Goal: Information Seeking & Learning: Learn about a topic

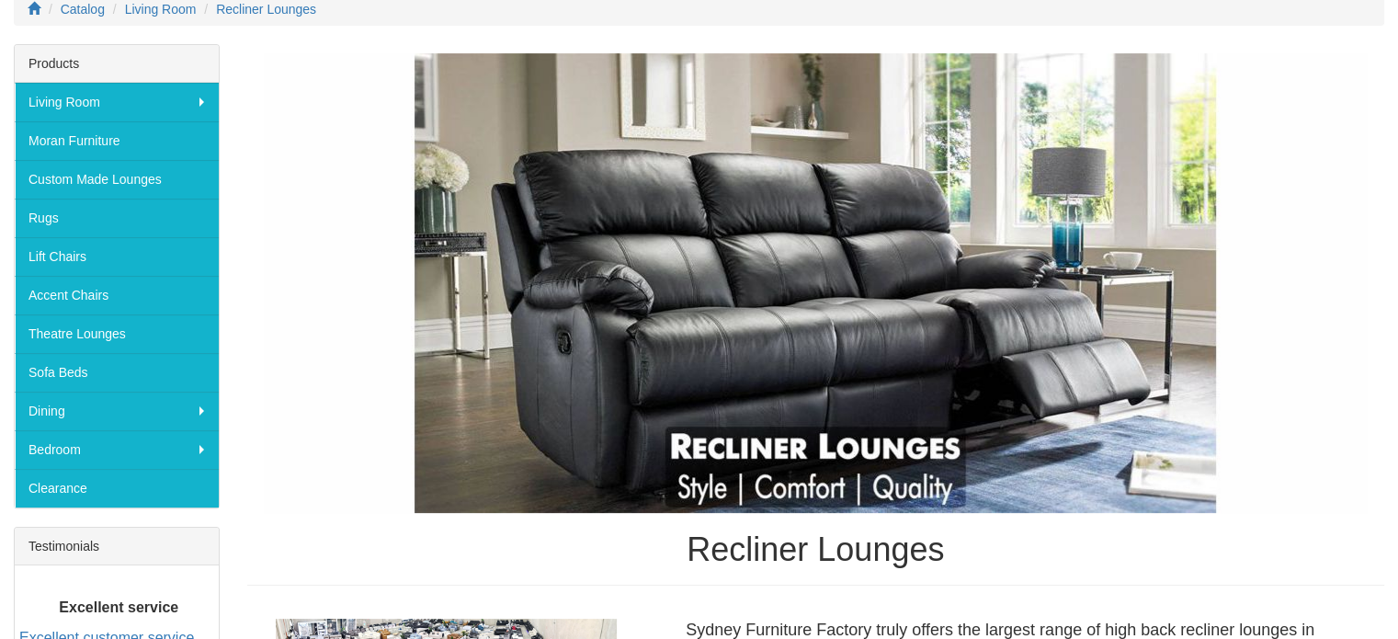
scroll to position [233, 0]
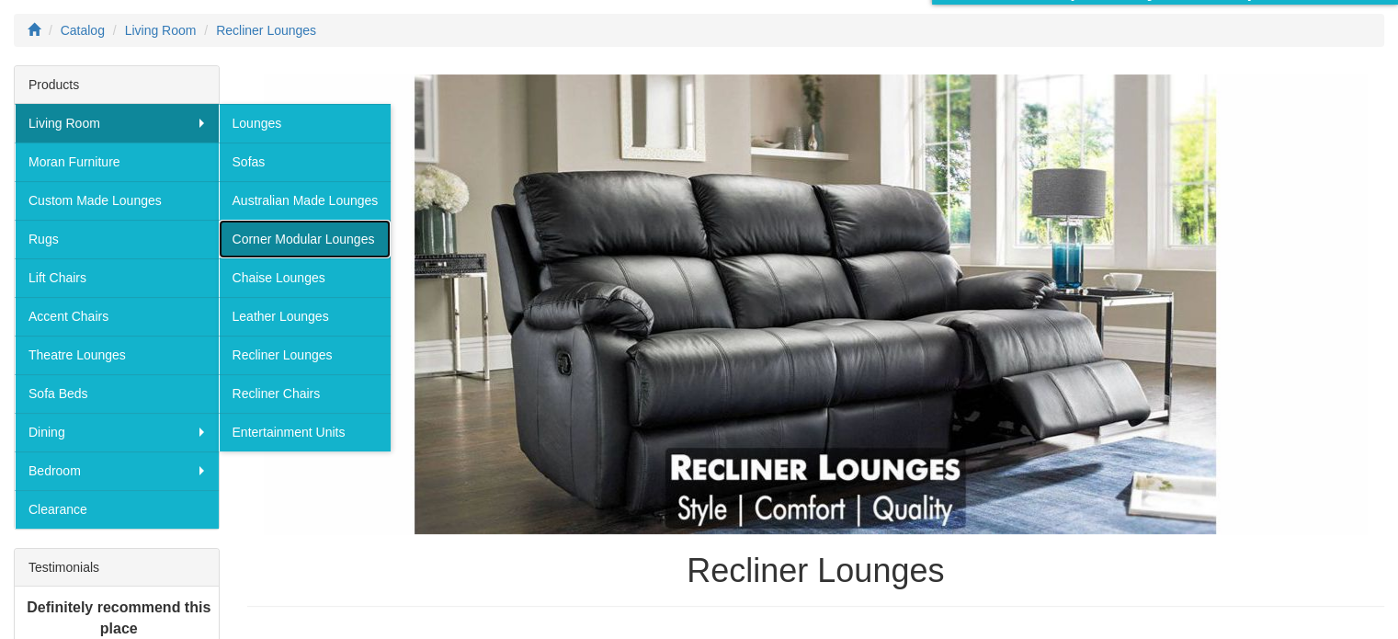
click at [308, 234] on link "Corner Modular Lounges" at bounding box center [305, 239] width 173 height 39
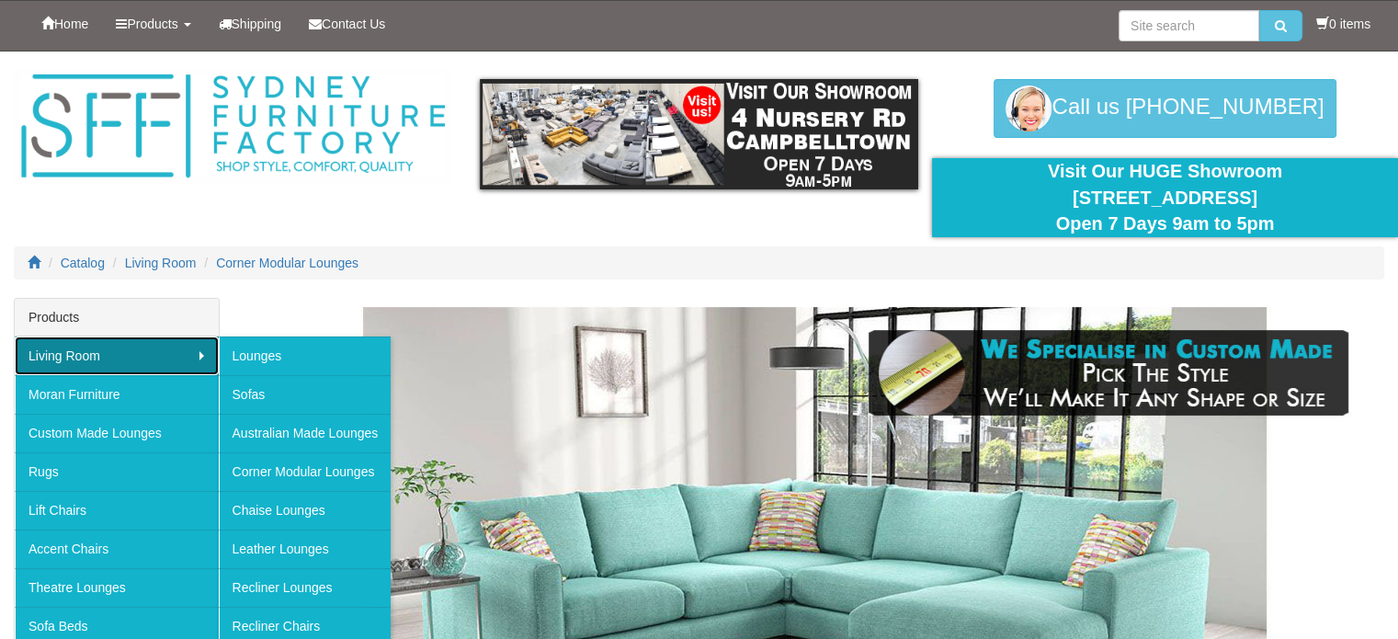
click at [199, 352] on link "Living Room" at bounding box center [117, 355] width 204 height 39
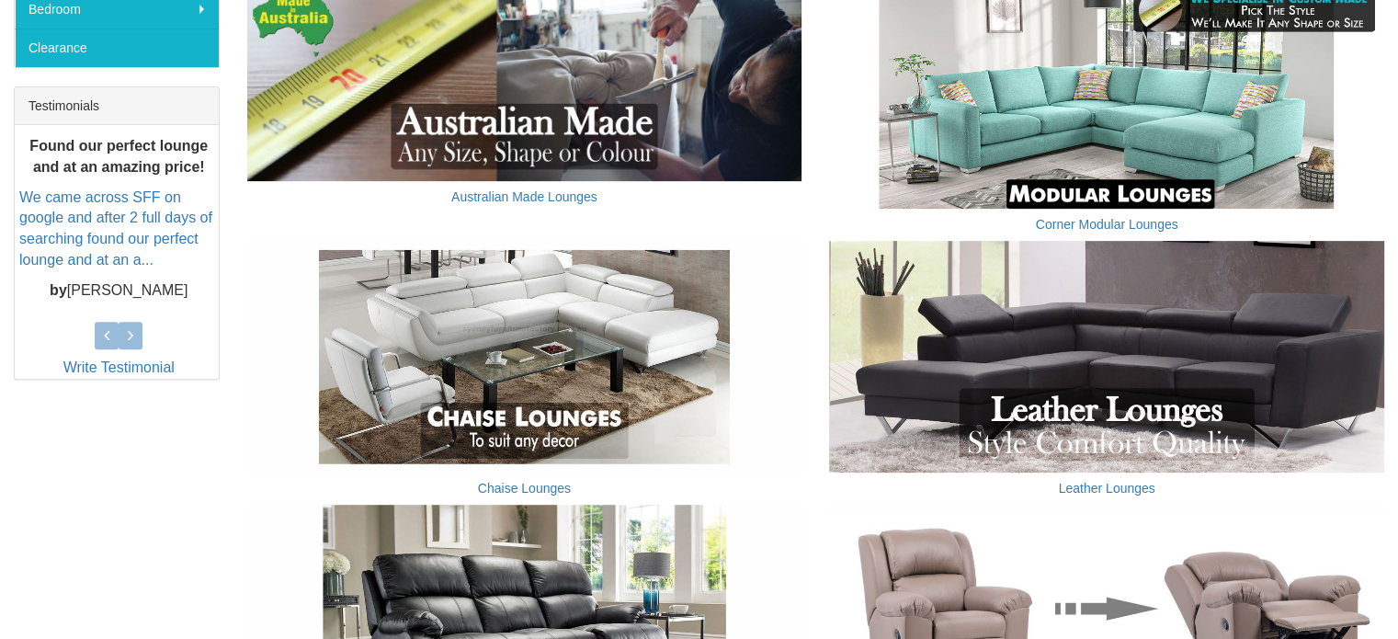
scroll to position [686, 0]
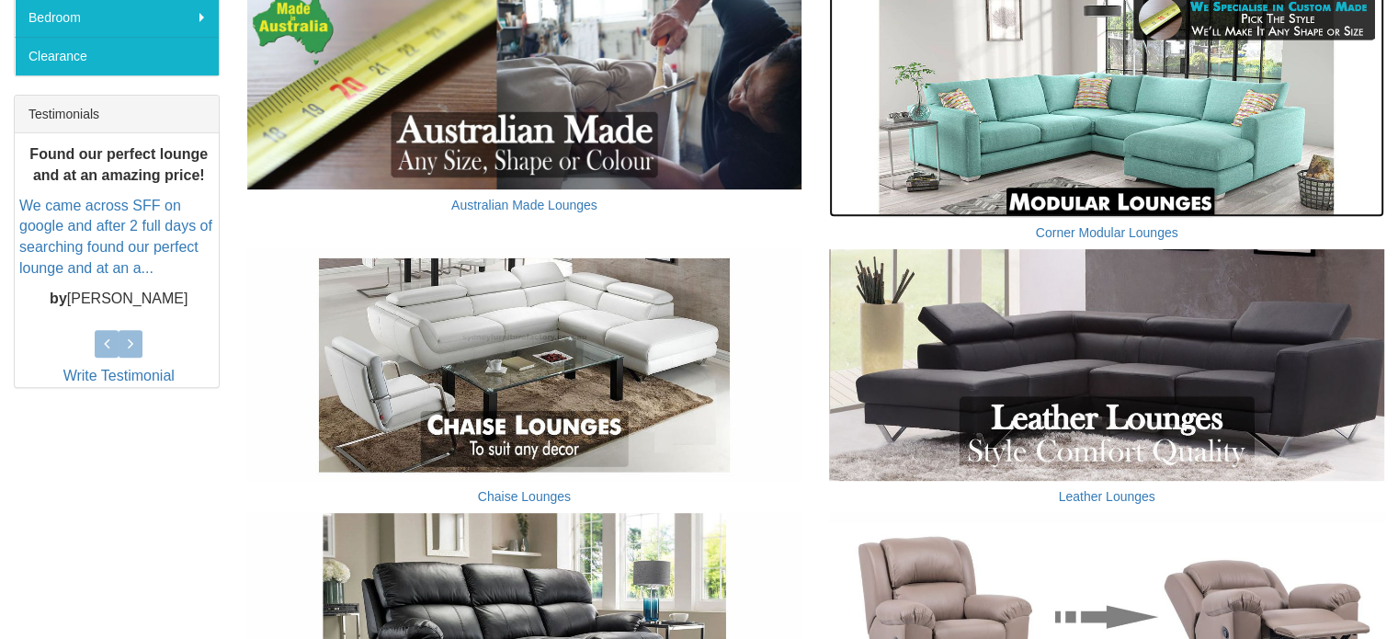
click at [1056, 148] on img at bounding box center [1106, 101] width 555 height 232
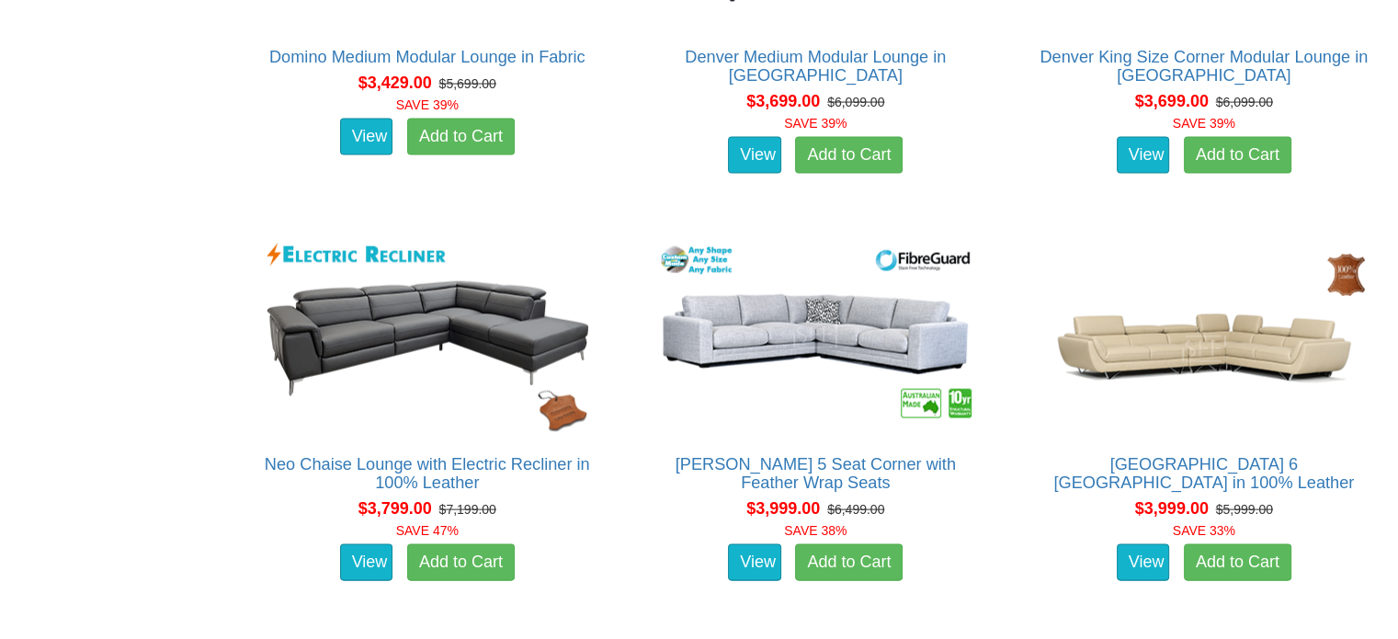
scroll to position [3824, 0]
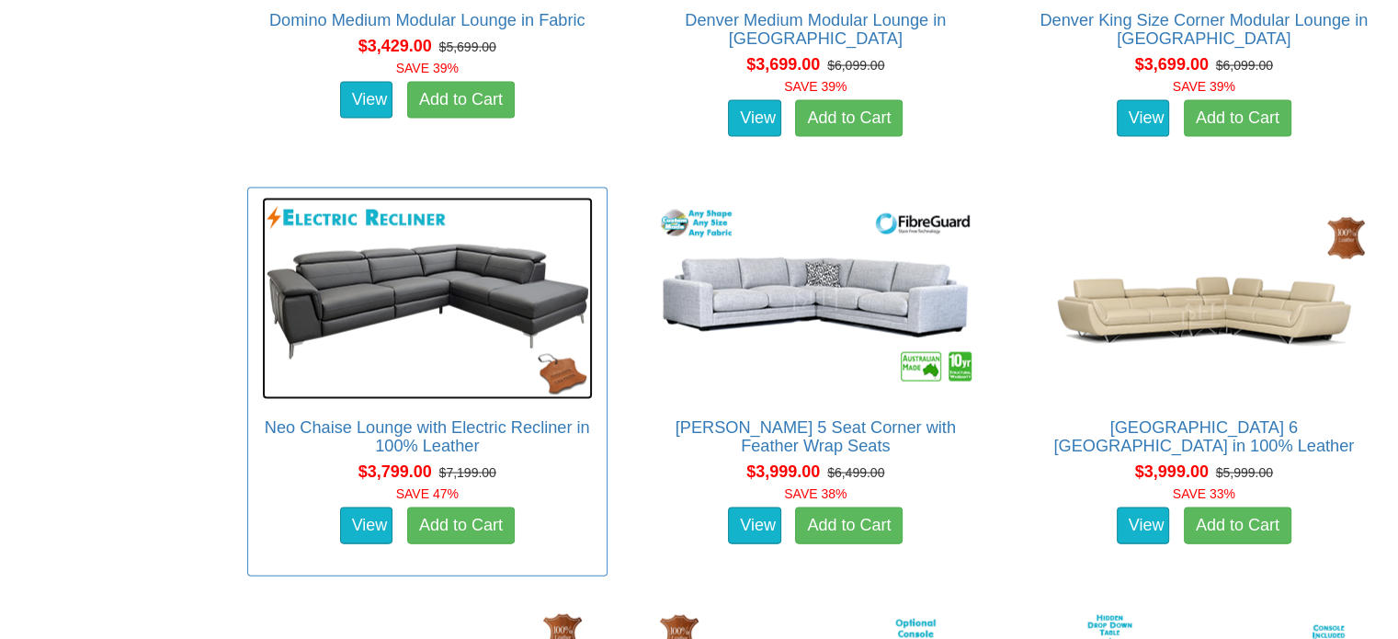
click at [419, 278] on img at bounding box center [427, 299] width 331 height 202
